Goal: Information Seeking & Learning: Learn about a topic

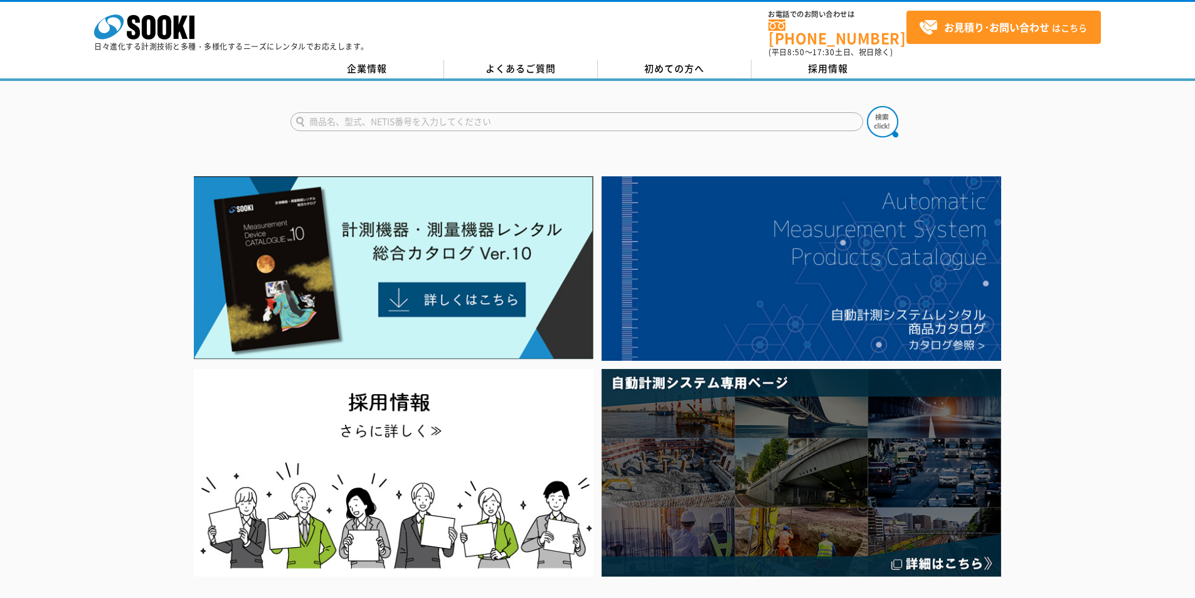
scroll to position [63, 0]
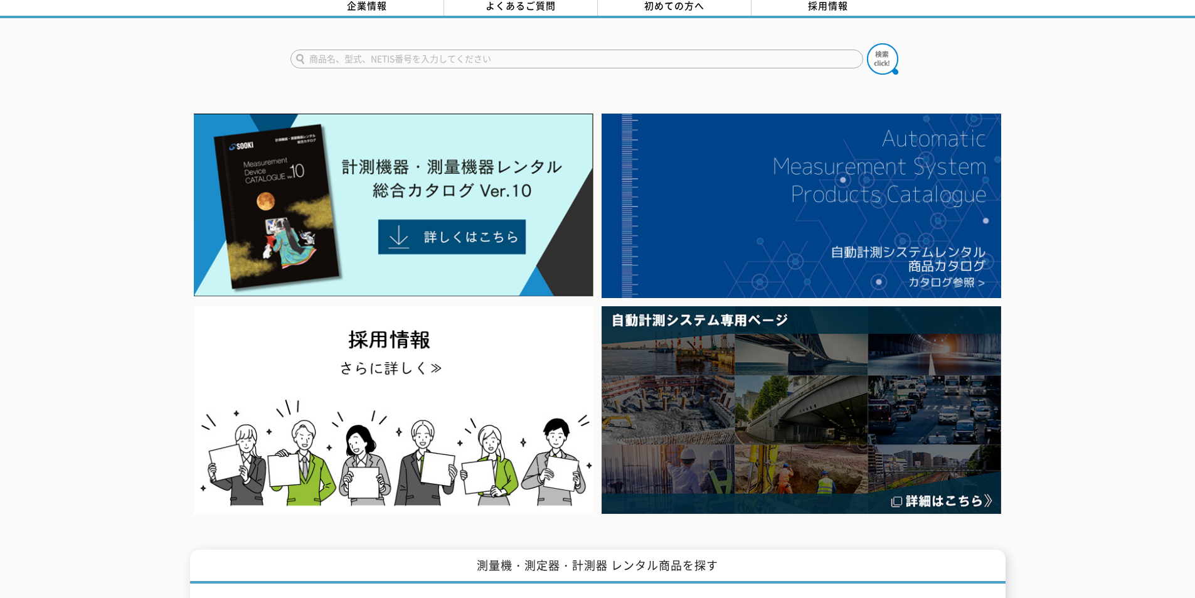
click at [364, 51] on input "text" at bounding box center [577, 59] width 573 height 19
type input "HERIMA"
click at [887, 56] on img at bounding box center [882, 58] width 31 height 31
click at [882, 48] on img at bounding box center [882, 58] width 31 height 31
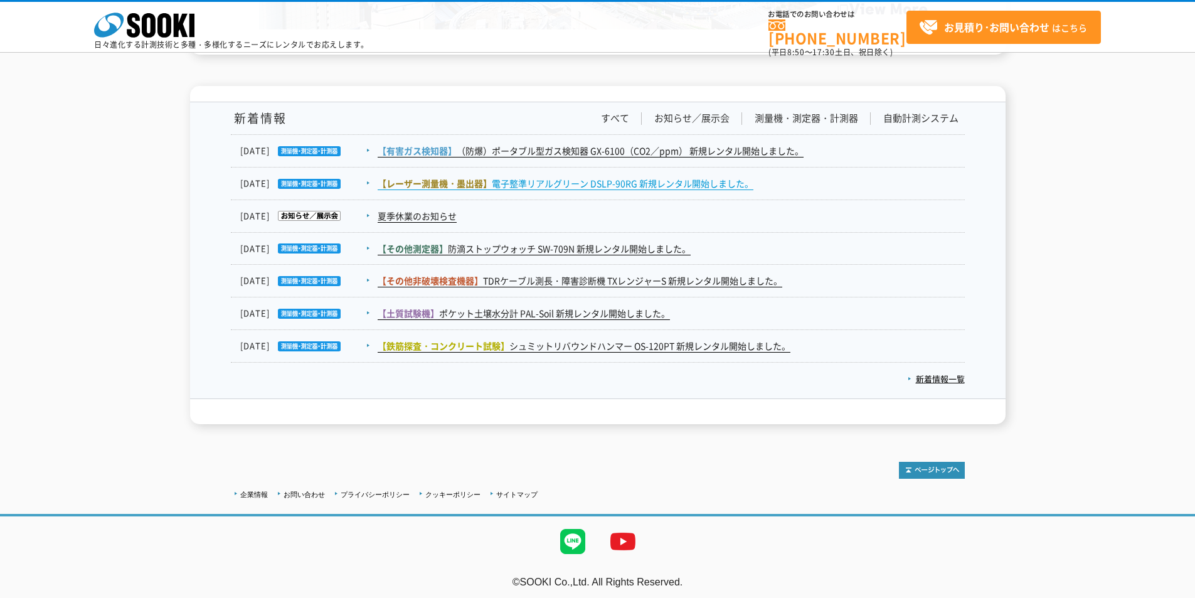
scroll to position [2248, 0]
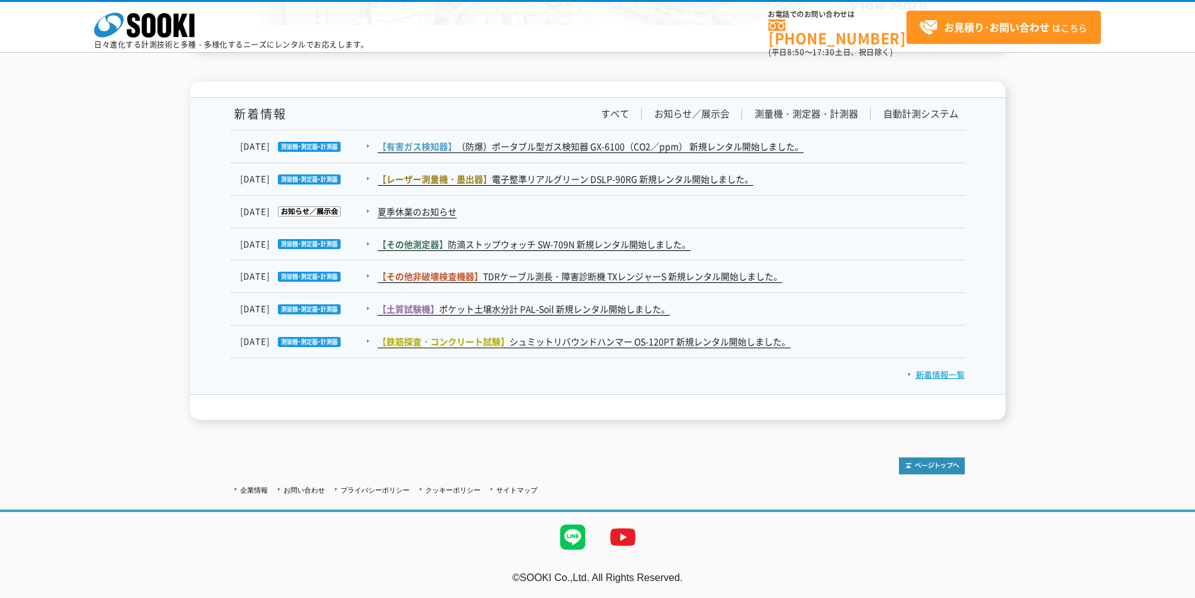
click at [931, 377] on link "新着情報一覧" at bounding box center [936, 374] width 57 height 12
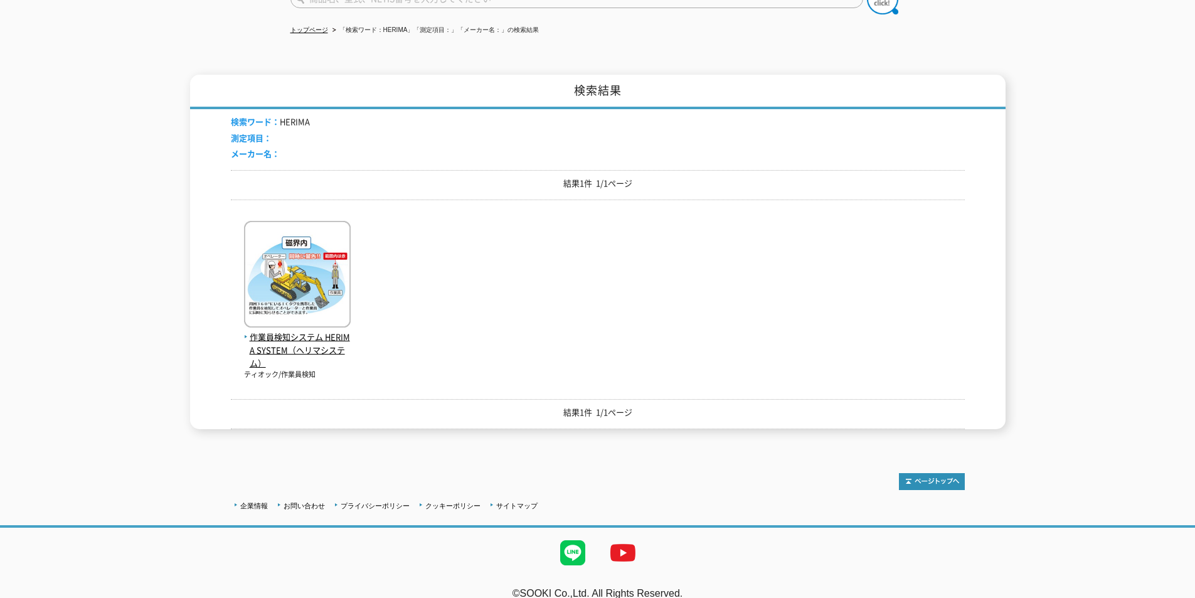
scroll to position [131, 0]
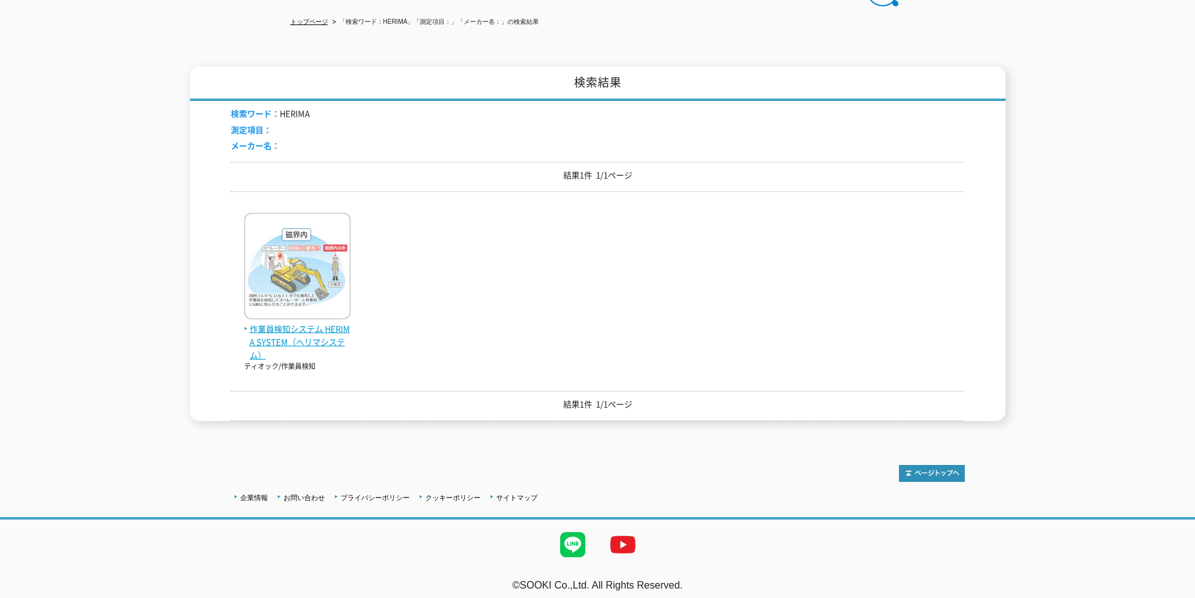
click at [282, 334] on span "作業員検知システム HERIMA SYSTEM（ヘリマシステム）" at bounding box center [297, 342] width 107 height 39
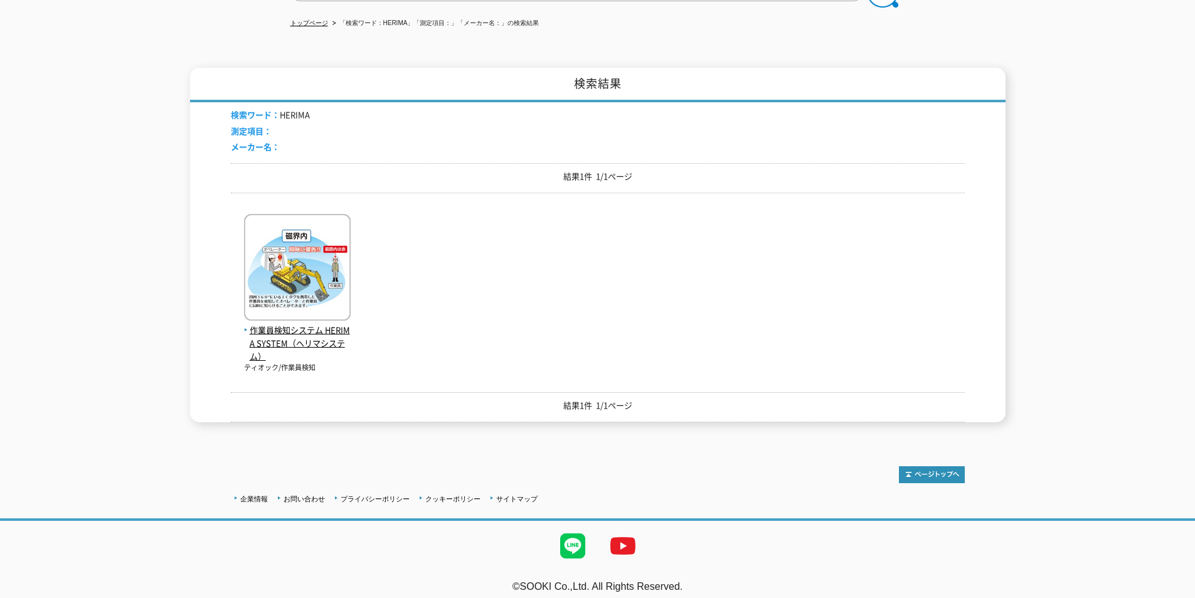
scroll to position [131, 0]
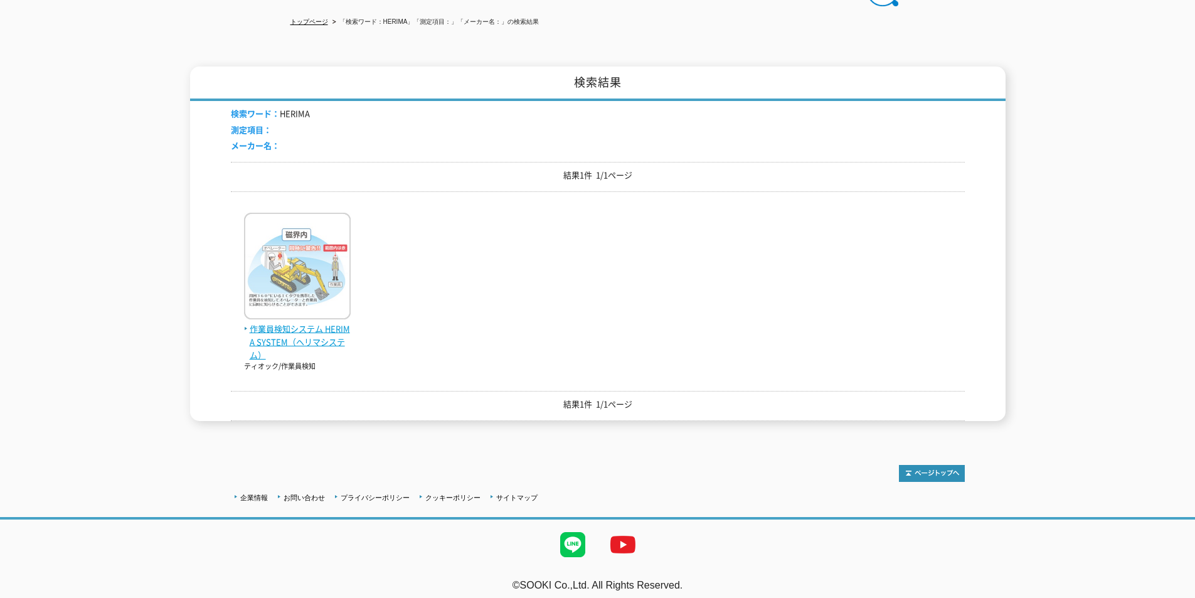
click at [290, 330] on span "作業員検知システム HERIMA SYSTEM（ヘリマシステム）" at bounding box center [297, 342] width 107 height 39
